Goal: Task Accomplishment & Management: Use online tool/utility

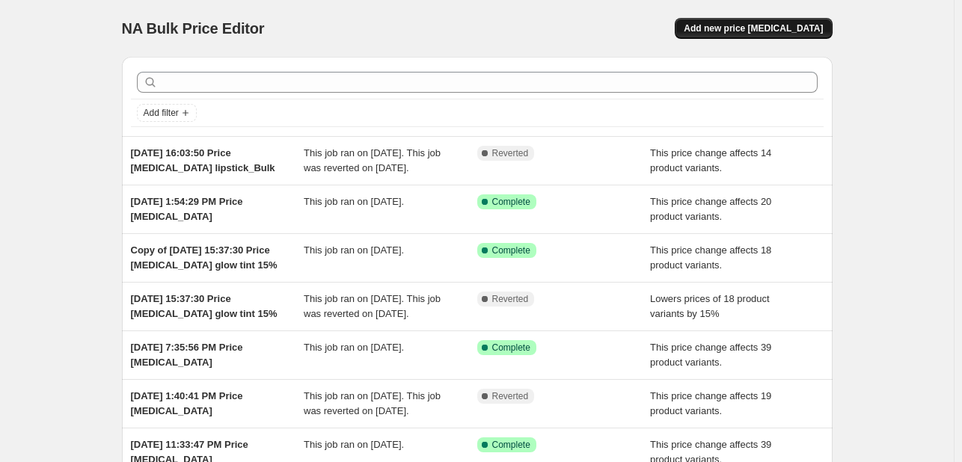
click at [734, 28] on span "Add new price [MEDICAL_DATA]" at bounding box center [753, 28] width 139 height 12
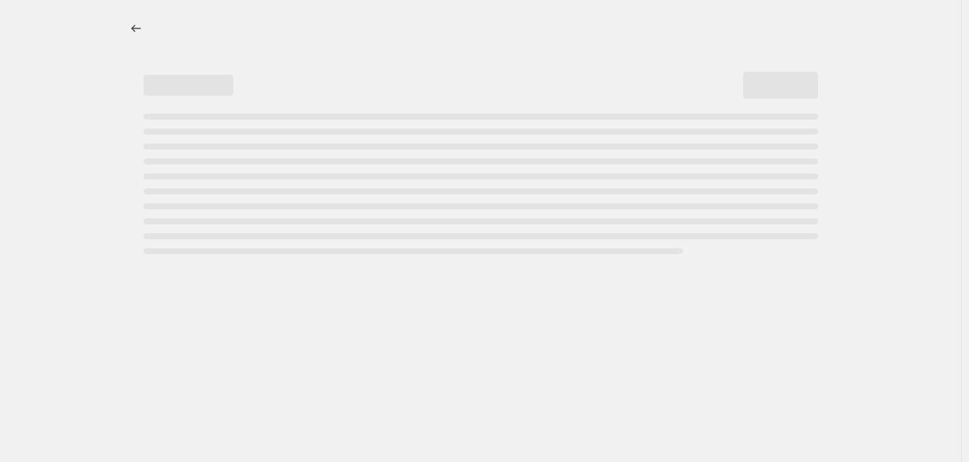
select select "percentage"
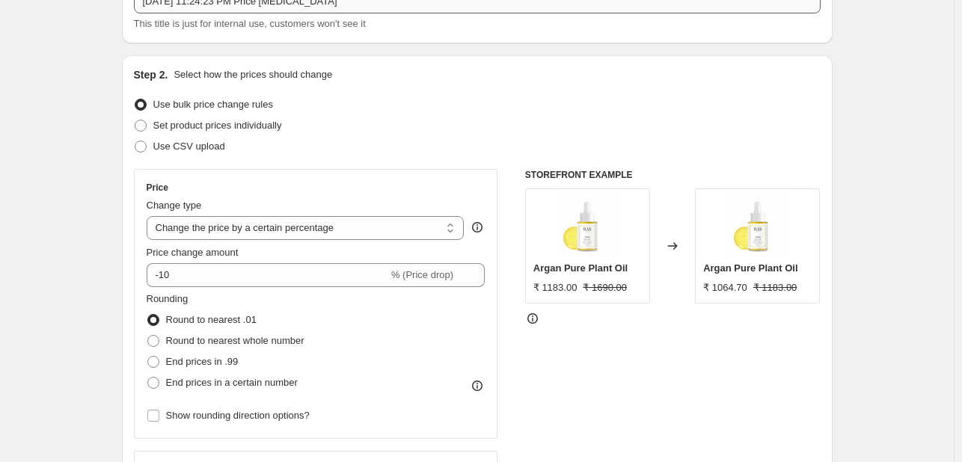
scroll to position [150, 0]
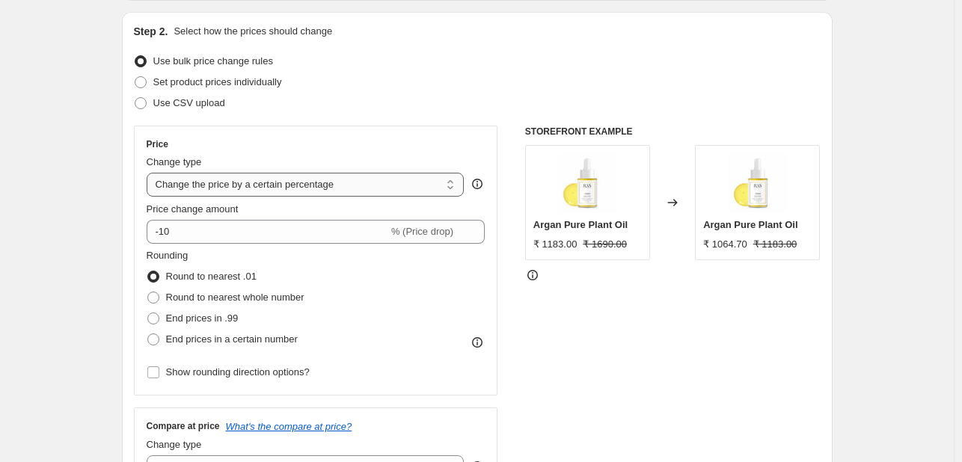
click at [317, 182] on select "Change the price to a certain amount Change the price by a certain amount Chang…" at bounding box center [306, 185] width 318 height 24
click at [150, 173] on select "Change the price to a certain amount Change the price by a certain amount Chang…" at bounding box center [306, 185] width 318 height 24
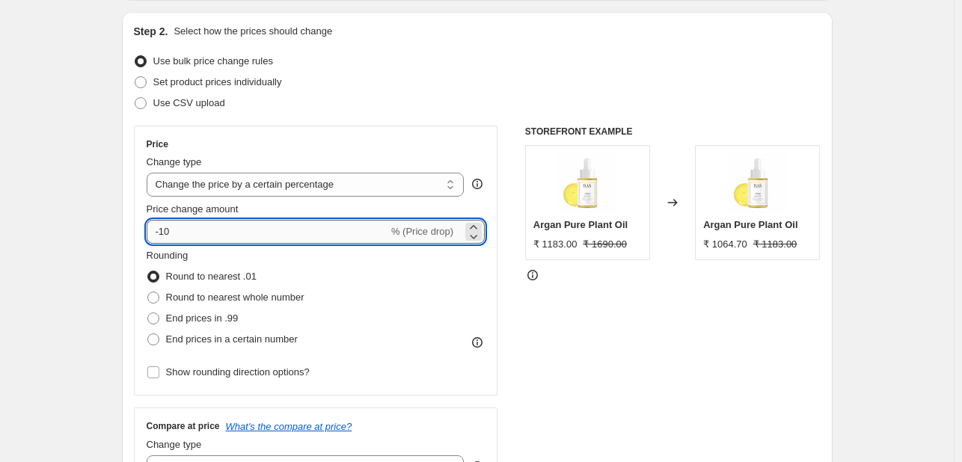
click at [169, 233] on input "-10" at bounding box center [268, 232] width 242 height 24
type input "0"
click at [344, 266] on div "Rounding Round to nearest .01 Round to nearest whole number End prices in .99 E…" at bounding box center [316, 299] width 339 height 102
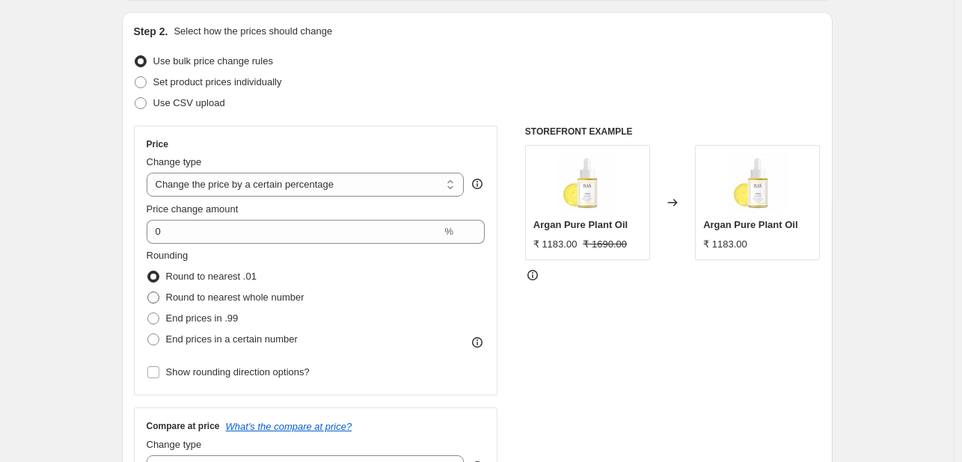
click at [257, 297] on span "Round to nearest whole number" at bounding box center [235, 297] width 138 height 11
click at [148, 292] on input "Round to nearest whole number" at bounding box center [147, 292] width 1 height 1
radio input "true"
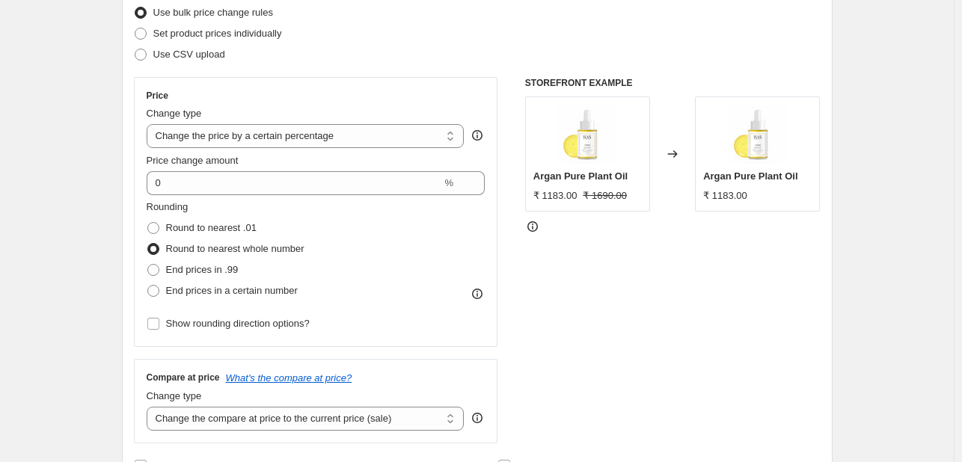
scroll to position [224, 0]
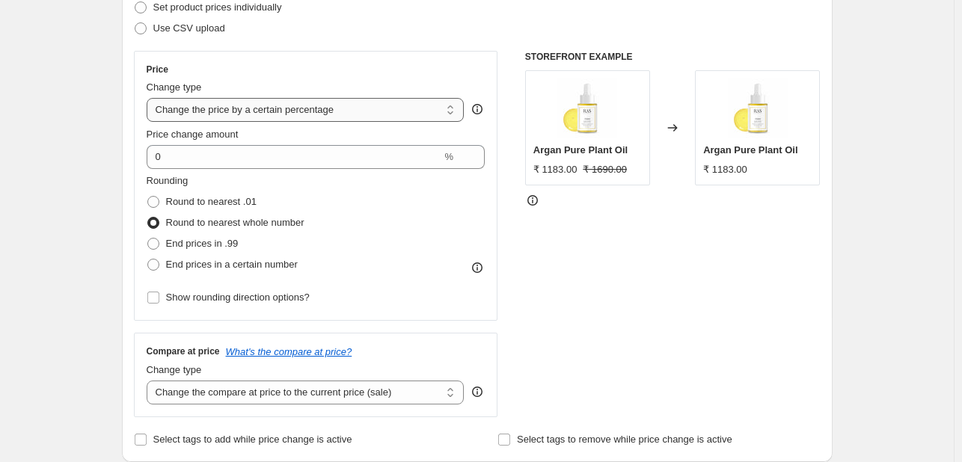
click at [293, 111] on select "Change the price to a certain amount Change the price by a certain amount Chang…" at bounding box center [306, 110] width 318 height 24
select select "pcap"
click at [150, 98] on select "Change the price to a certain amount Change the price by a certain amount Chang…" at bounding box center [306, 110] width 318 height 24
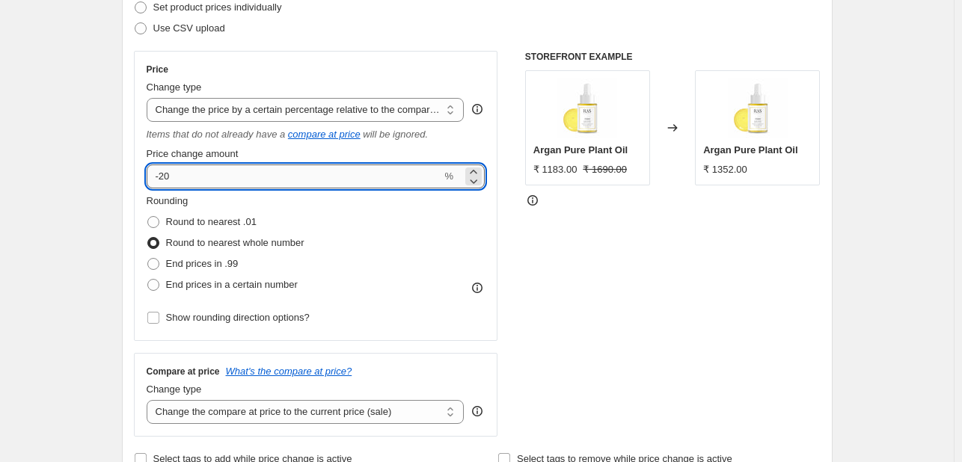
click at [218, 173] on input "-20" at bounding box center [294, 177] width 295 height 24
type input "-2"
type input "0"
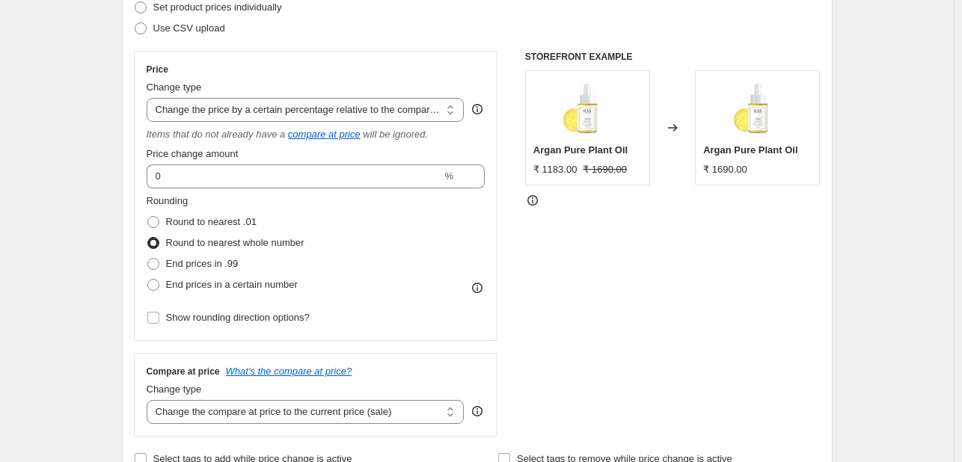
click at [338, 212] on div "Rounding Round to nearest .01 Round to nearest whole number End prices in .99 E…" at bounding box center [316, 245] width 339 height 102
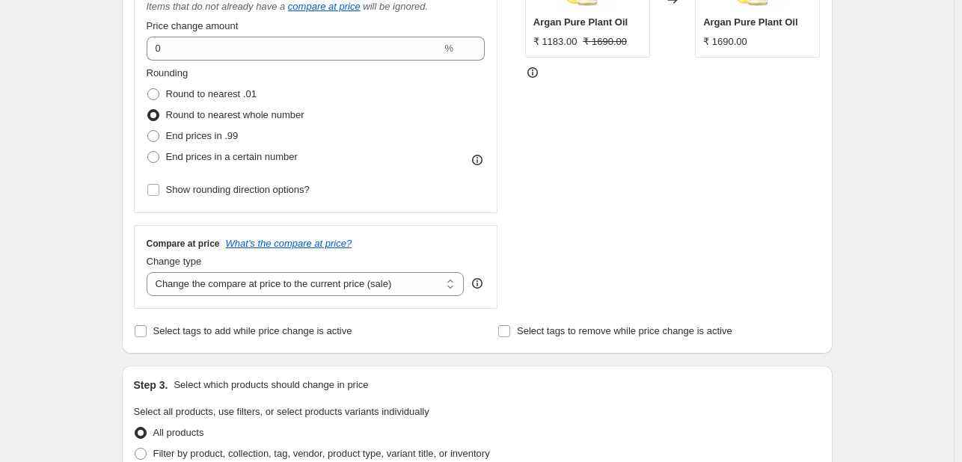
scroll to position [374, 0]
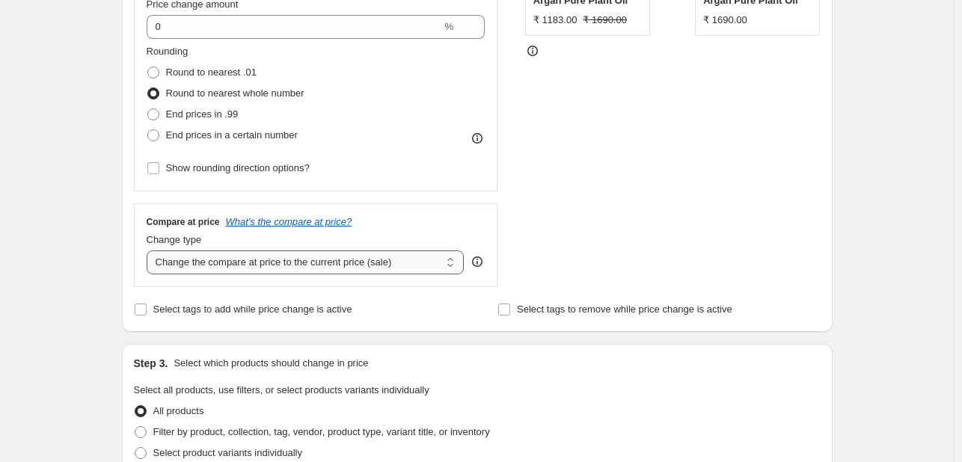
click at [308, 263] on select "Change the compare at price to the current price (sale) Change the compare at p…" at bounding box center [306, 263] width 318 height 24
select select "remove"
click at [150, 251] on select "Change the compare at price to the current price (sale) Change the compare at p…" at bounding box center [306, 263] width 318 height 24
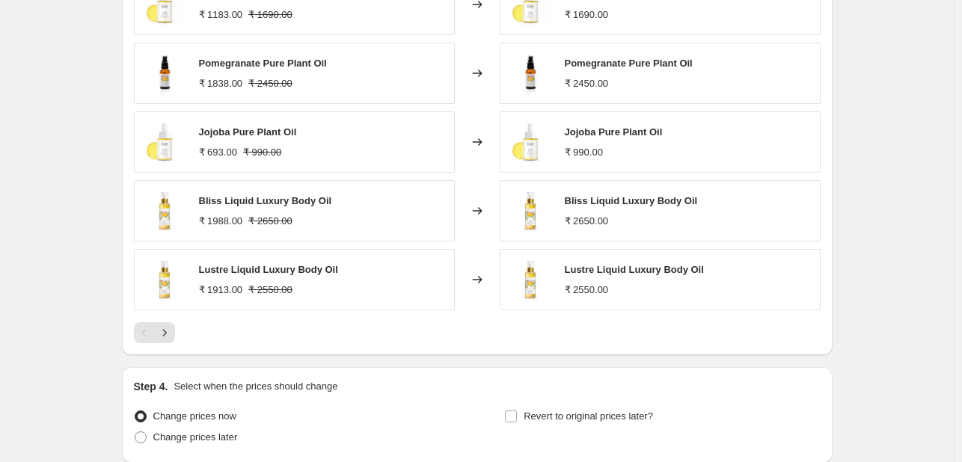
scroll to position [1052, 0]
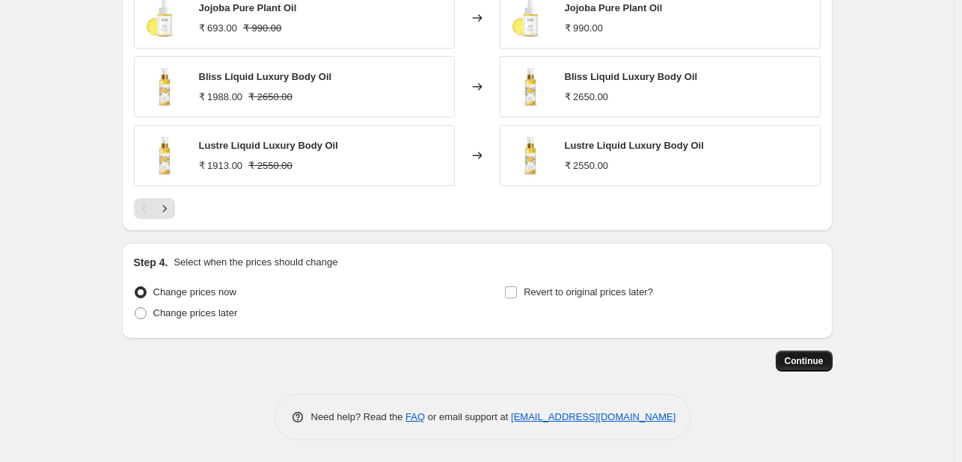
click at [802, 357] on span "Continue" at bounding box center [804, 361] width 39 height 12
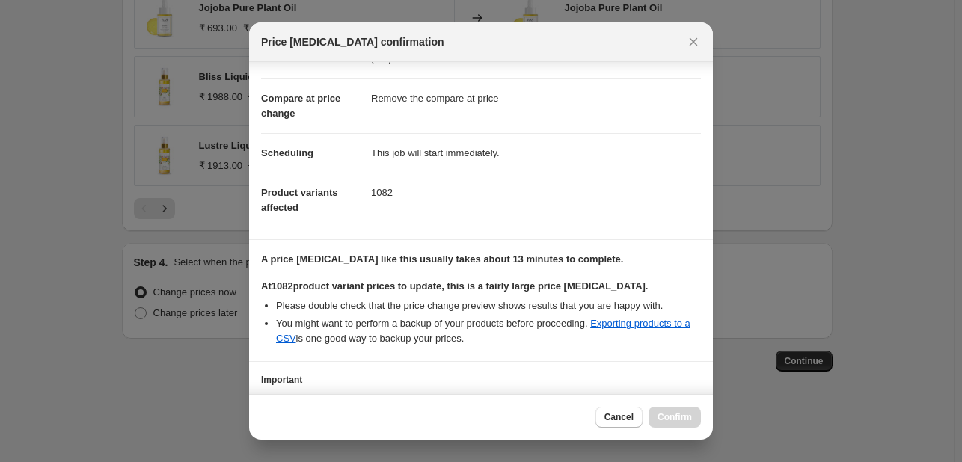
scroll to position [171, 0]
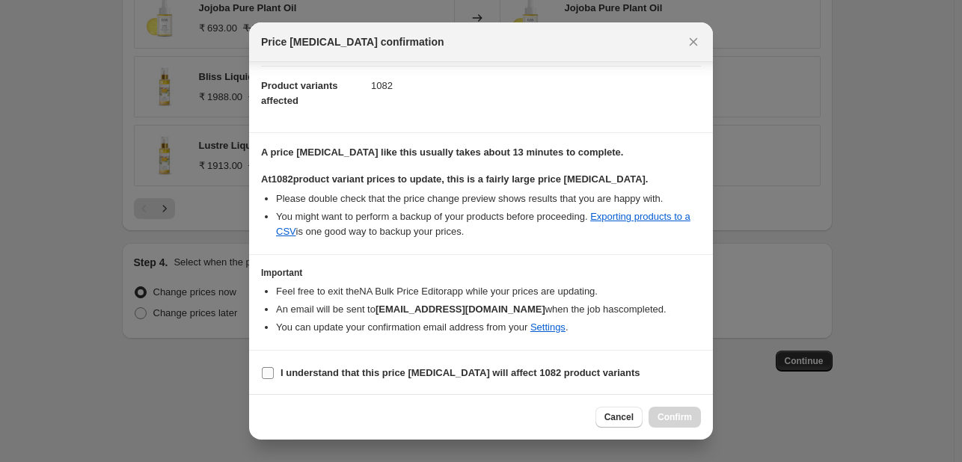
click at [380, 378] on b "I understand that this price [MEDICAL_DATA] will affect 1082 product variants" at bounding box center [460, 372] width 360 height 11
click at [274, 378] on input "I understand that this price [MEDICAL_DATA] will affect 1082 product variants" at bounding box center [268, 373] width 12 height 12
checkbox input "true"
click at [672, 414] on span "Confirm" at bounding box center [674, 417] width 34 height 12
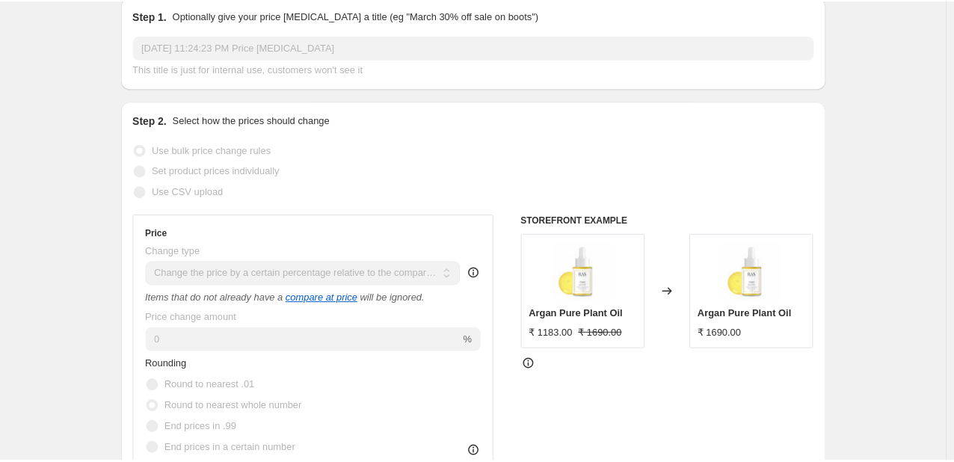
scroll to position [374, 0]
